Goal: Transaction & Acquisition: Register for event/course

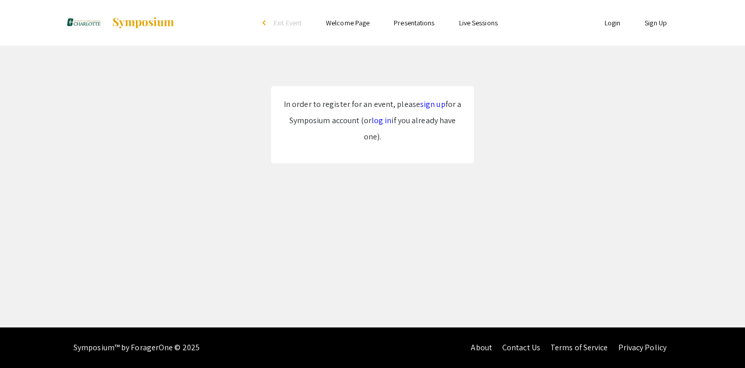
click at [433, 111] on p "In order to register for an event, please sign up for a Symposium account (or l…" at bounding box center [372, 120] width 182 height 49
click at [432, 107] on link "sign up" at bounding box center [432, 104] width 25 height 11
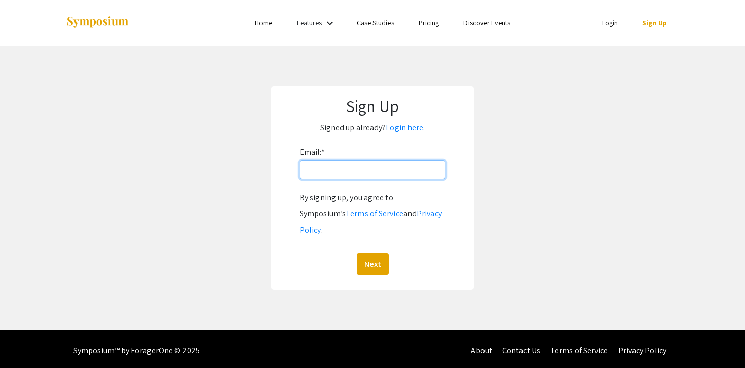
click at [323, 175] on input "Email: *" at bounding box center [373, 169] width 146 height 19
type input "[EMAIL_ADDRESS][DOMAIN_NAME]"
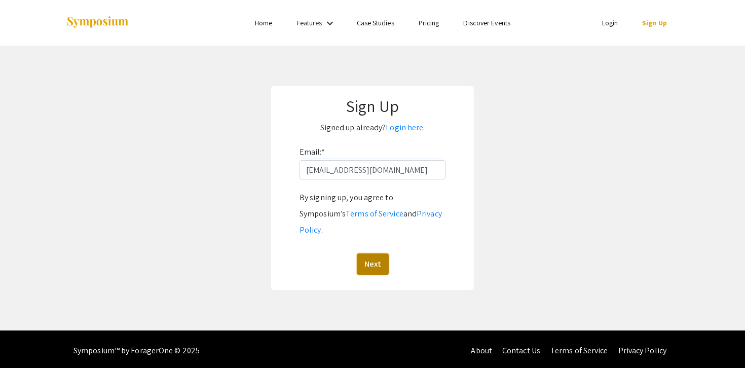
click at [376, 253] on button "Next" at bounding box center [373, 263] width 32 height 21
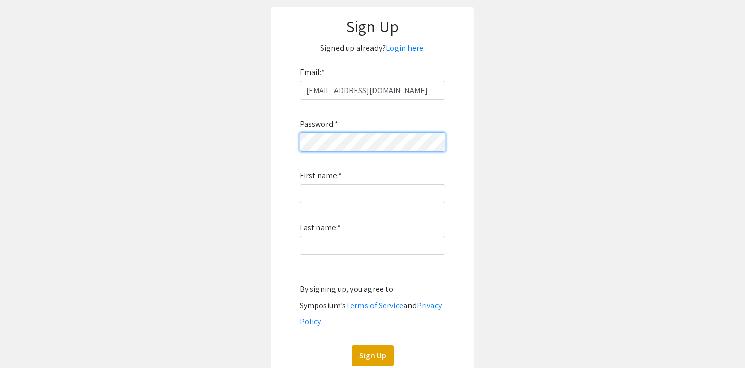
scroll to position [87, 0]
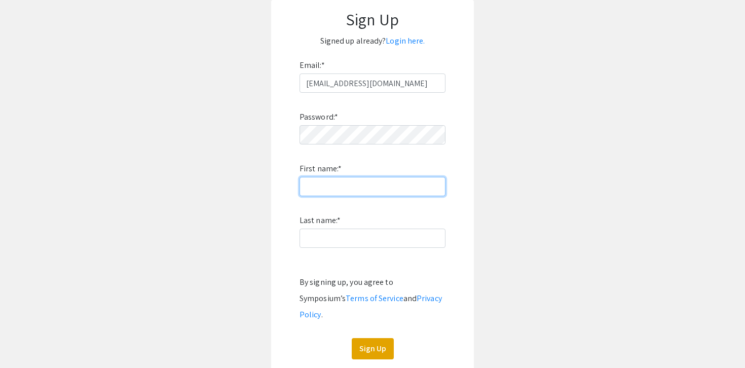
click at [325, 186] on input "First name: *" at bounding box center [373, 186] width 146 height 19
type input "Shiloh"
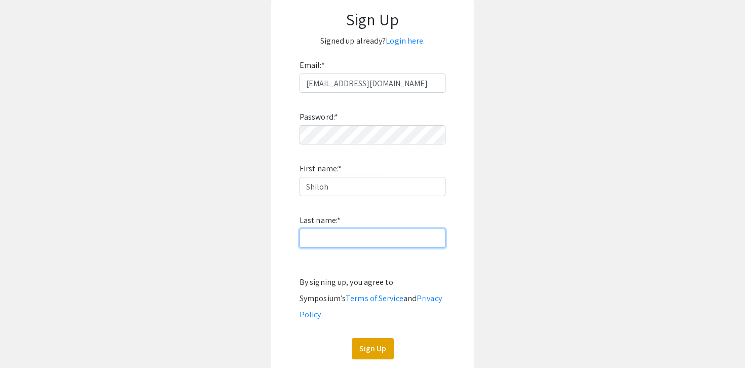
click at [325, 237] on input "Last name: *" at bounding box center [373, 238] width 146 height 19
type input "[PERSON_NAME]"
click at [457, 211] on form "Email: * [EMAIL_ADDRESS][PERSON_NAME][DOMAIN_NAME] Password: * First name: * [P…" at bounding box center [372, 208] width 182 height 302
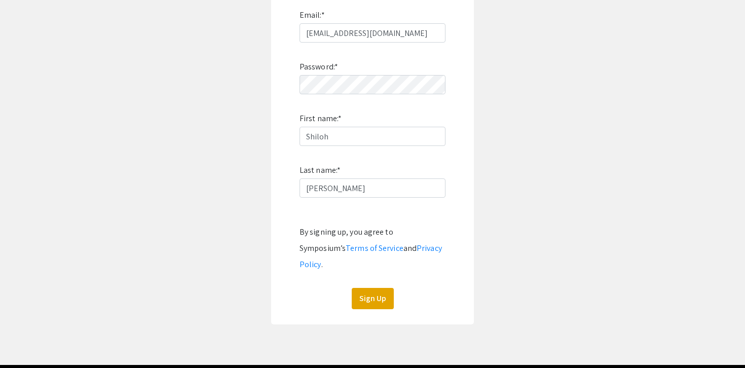
scroll to position [137, 0]
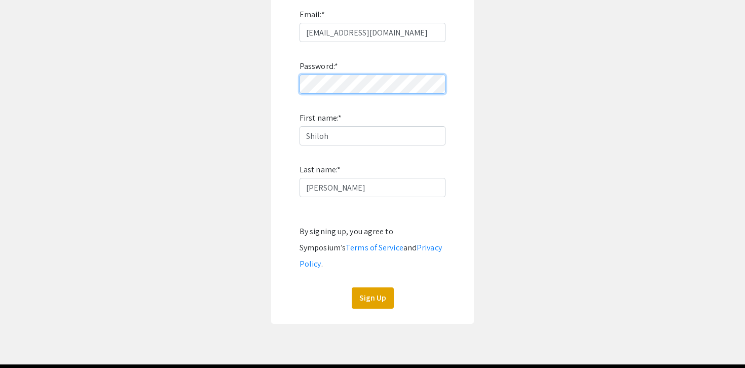
click at [254, 91] on app-signup "Sign Up Signed up already? Login here. Email: * [EMAIL_ADDRESS][PERSON_NAME][DO…" at bounding box center [372, 136] width 745 height 375
click at [230, 72] on app-signup "Sign Up Signed up already? Login here. Email: * [EMAIL_ADDRESS][PERSON_NAME][DO…" at bounding box center [372, 136] width 745 height 375
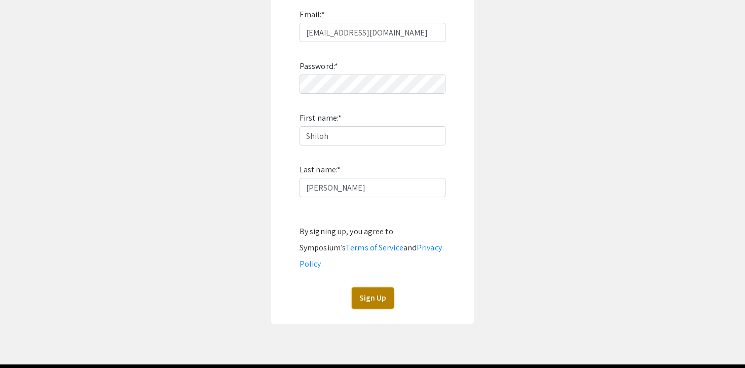
click at [379, 287] on button "Sign Up" at bounding box center [373, 297] width 42 height 21
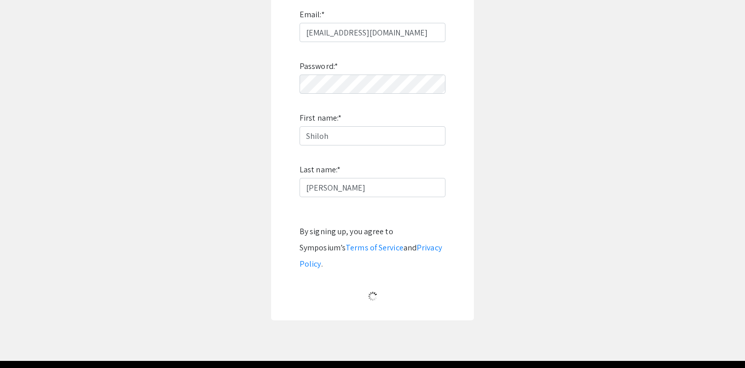
scroll to position [12, 0]
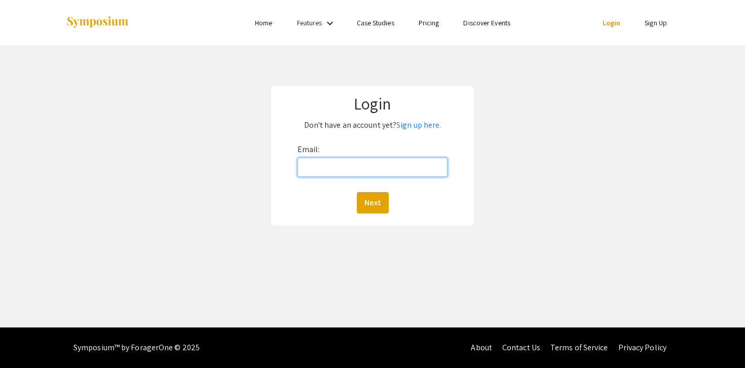
click at [331, 167] on input "Email:" at bounding box center [373, 167] width 151 height 19
type input "[EMAIL_ADDRESS][DOMAIN_NAME]"
click at [369, 198] on button "Next" at bounding box center [373, 202] width 32 height 21
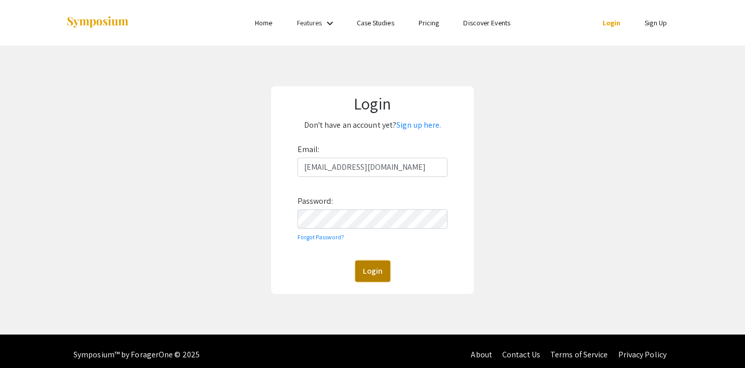
click at [374, 267] on button "Login" at bounding box center [372, 271] width 35 height 21
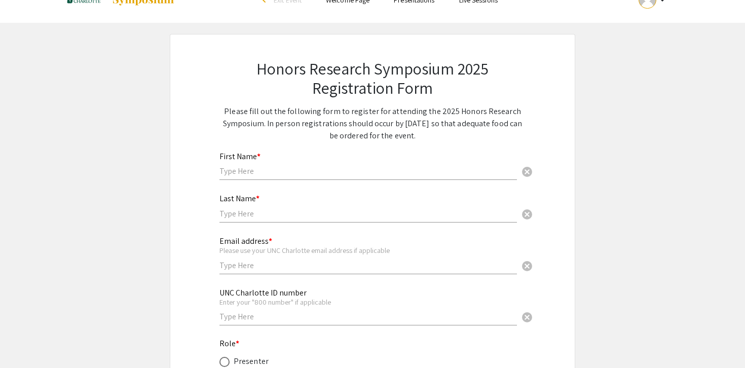
scroll to position [35, 0]
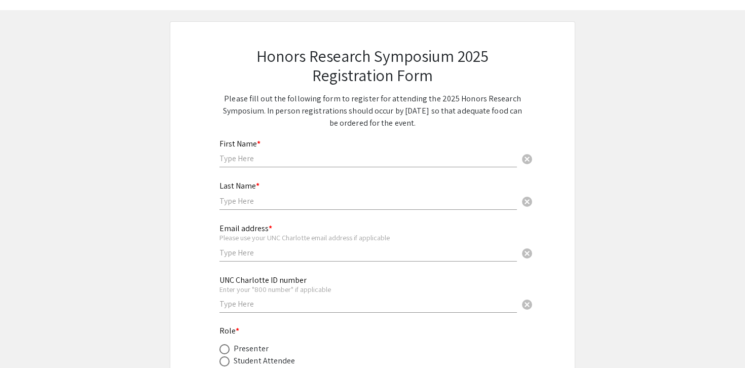
click at [270, 161] on input "text" at bounding box center [368, 158] width 298 height 11
type input "Shiloh"
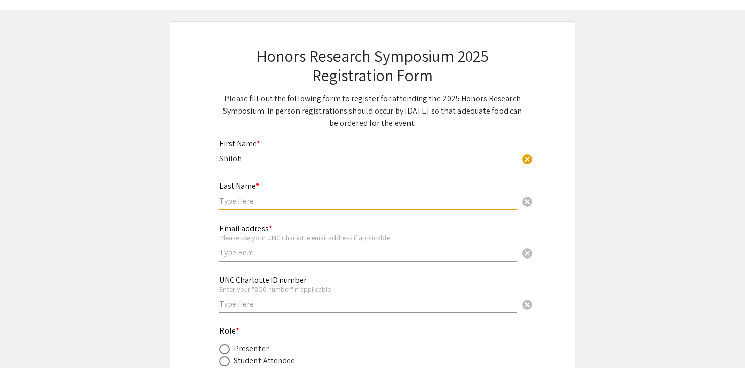
click at [246, 206] on input "text" at bounding box center [368, 201] width 298 height 11
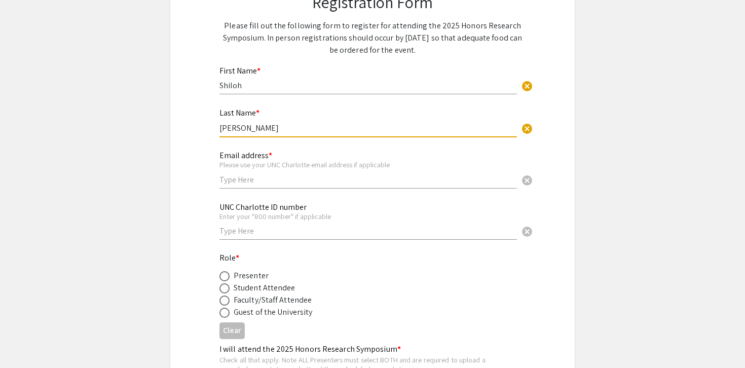
scroll to position [110, 0]
type input "[PERSON_NAME]"
click at [242, 172] on div "Email address * Please use your UNC Charlotte email address if applicable cancel" at bounding box center [368, 162] width 298 height 47
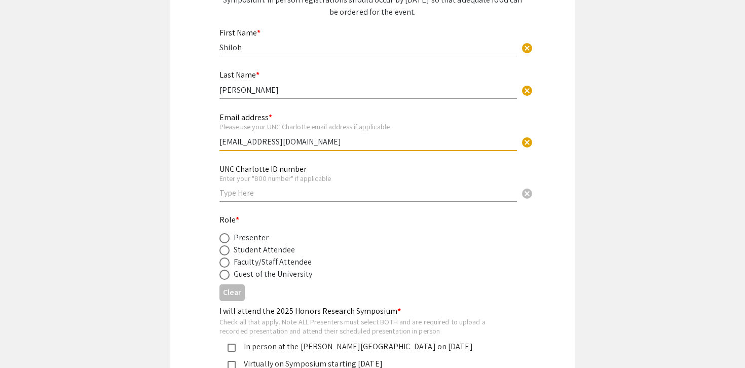
scroll to position [167, 0]
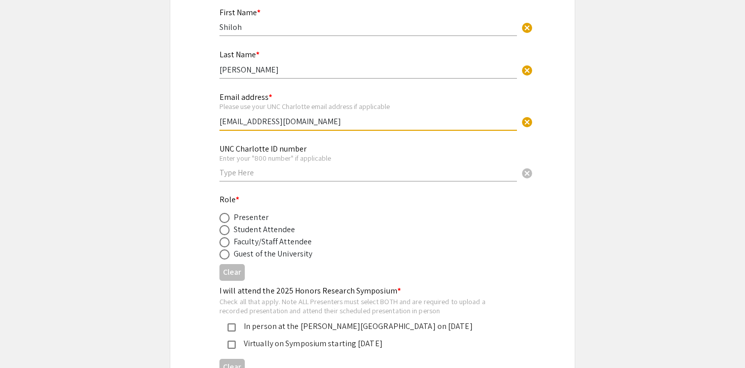
type input "[EMAIL_ADDRESS][DOMAIN_NAME]"
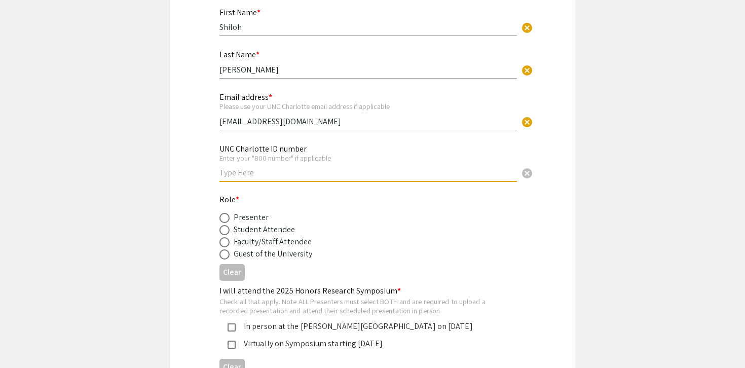
click at [325, 169] on input "text" at bounding box center [368, 172] width 298 height 11
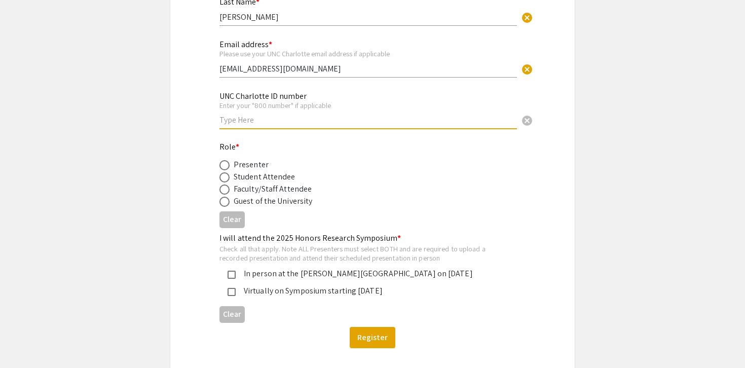
scroll to position [225, 0]
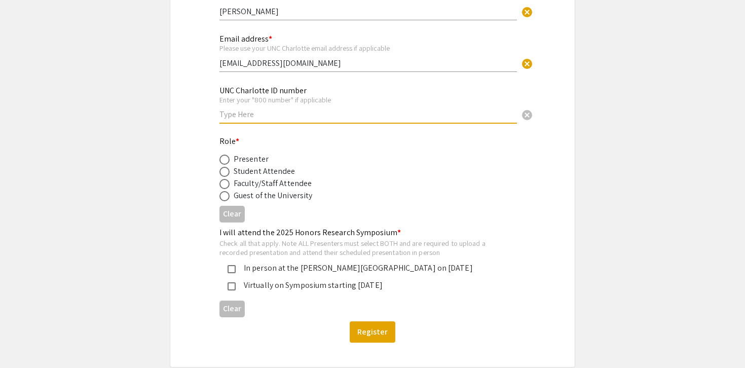
paste input "801459033"
type input "801459033"
click at [206, 147] on div "Honors Research Symposium 2025 Registration Form Please fill out the following …" at bounding box center [372, 99] width 355 height 535
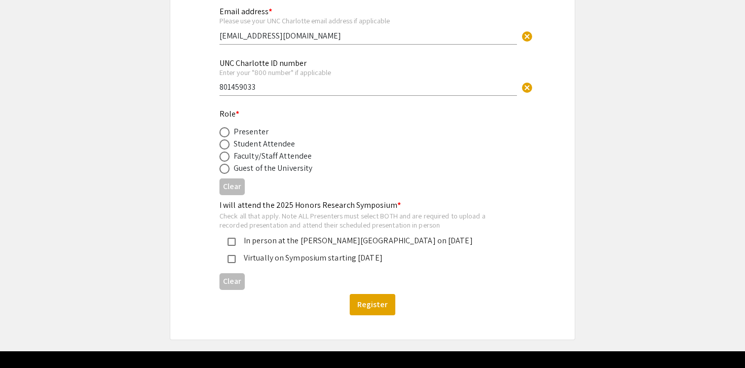
scroll to position [277, 0]
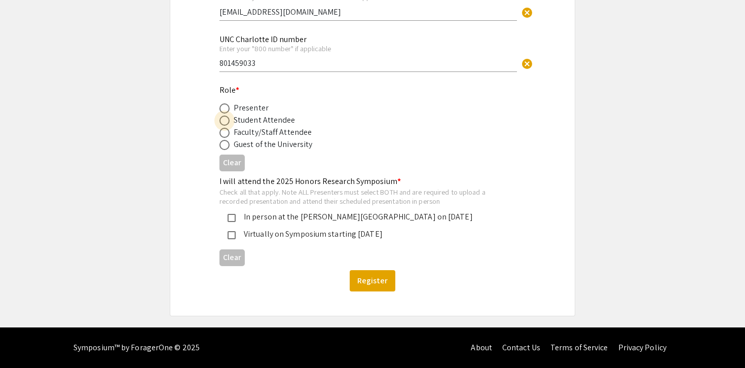
click at [228, 122] on span at bounding box center [224, 121] width 10 height 10
click at [228, 122] on input "radio" at bounding box center [224, 121] width 10 height 10
radio input "true"
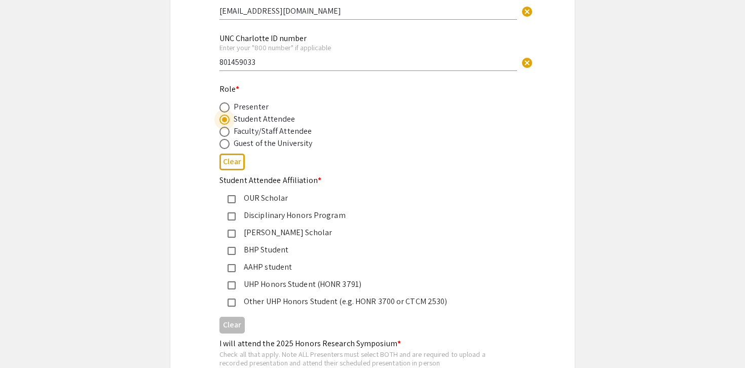
click at [231, 289] on mat-pseudo-checkbox at bounding box center [232, 285] width 8 height 8
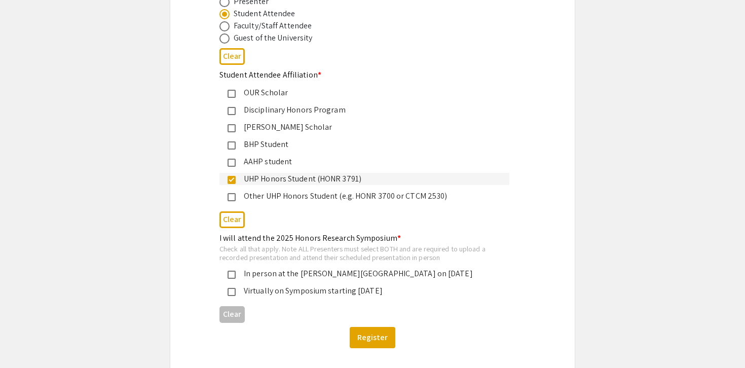
scroll to position [440, 0]
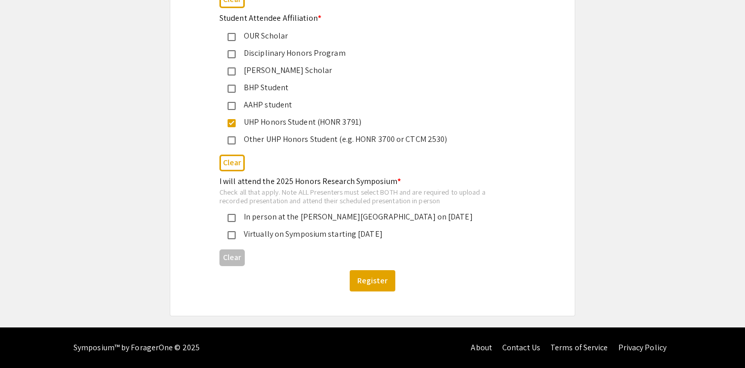
click at [229, 218] on mat-pseudo-checkbox at bounding box center [232, 218] width 8 height 8
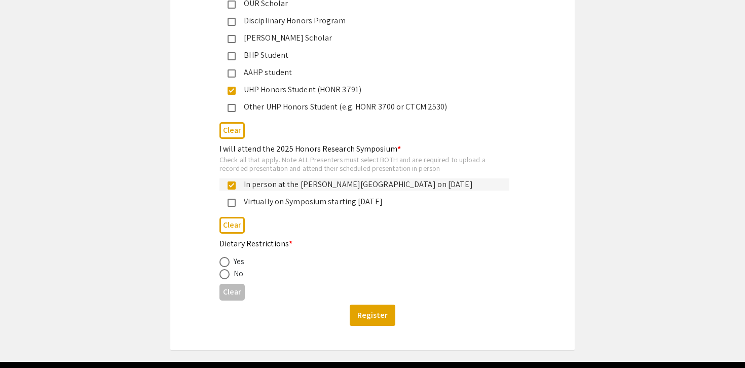
scroll to position [477, 0]
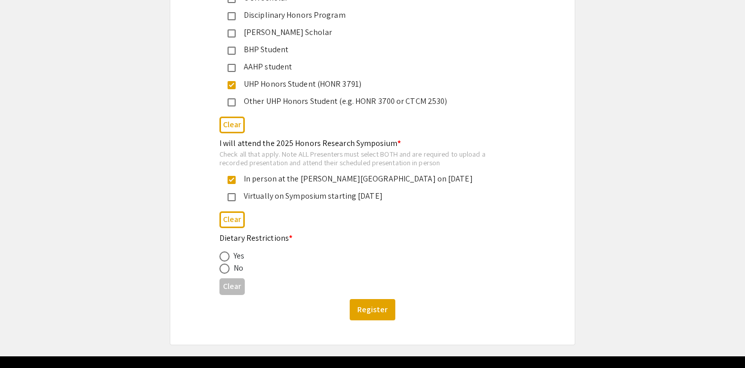
click at [226, 273] on span at bounding box center [224, 269] width 10 height 10
click at [226, 273] on input "radio" at bounding box center [224, 269] width 10 height 10
radio input "true"
click at [365, 313] on button "Register" at bounding box center [373, 309] width 46 height 21
